Goal: Task Accomplishment & Management: Manage account settings

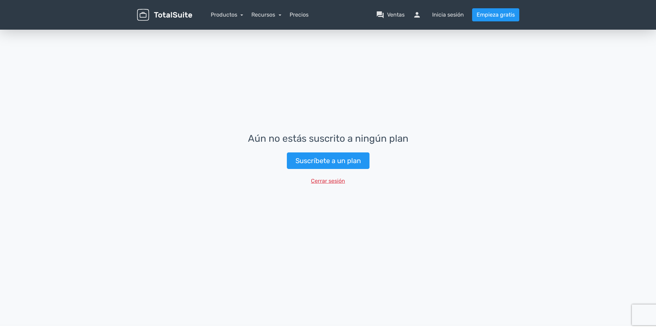
click at [337, 180] on button "Cerrar sesión" at bounding box center [327, 180] width 43 height 13
click at [336, 183] on button "Sign out" at bounding box center [328, 180] width 31 height 13
